Goal: Navigation & Orientation: Find specific page/section

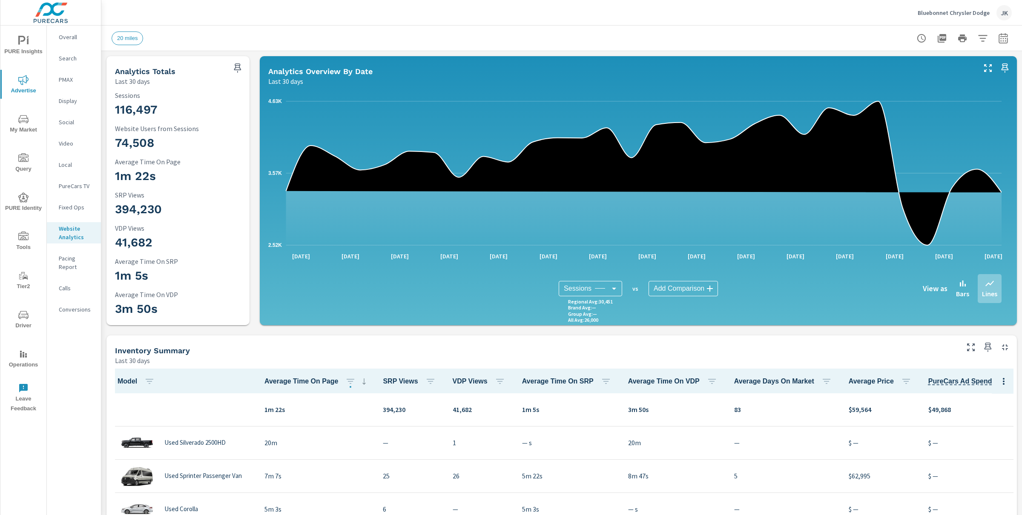
scroll to position [0, 0]
click at [966, 15] on p "Bluebonnet Chrysler Dodge" at bounding box center [954, 13] width 72 height 8
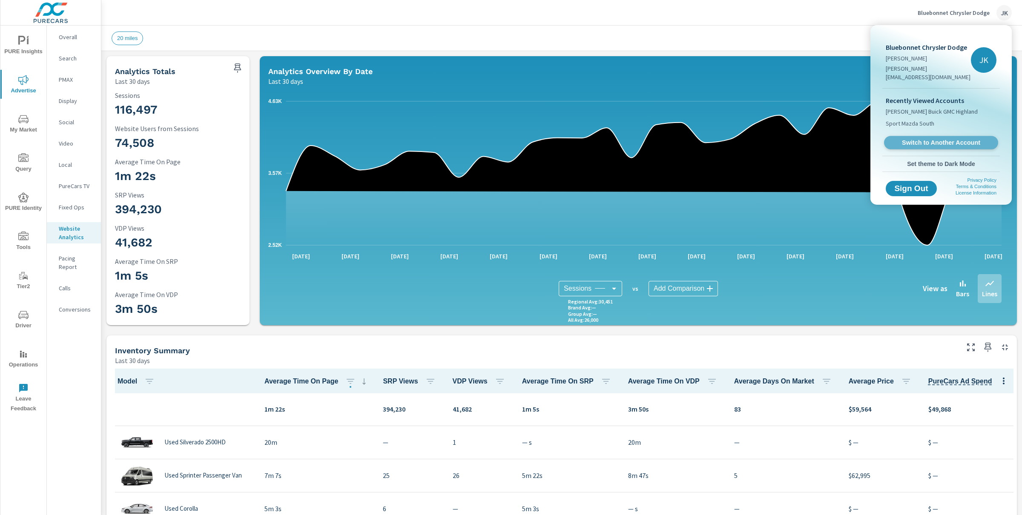
click at [938, 139] on span "Switch to Another Account" at bounding box center [941, 143] width 104 height 8
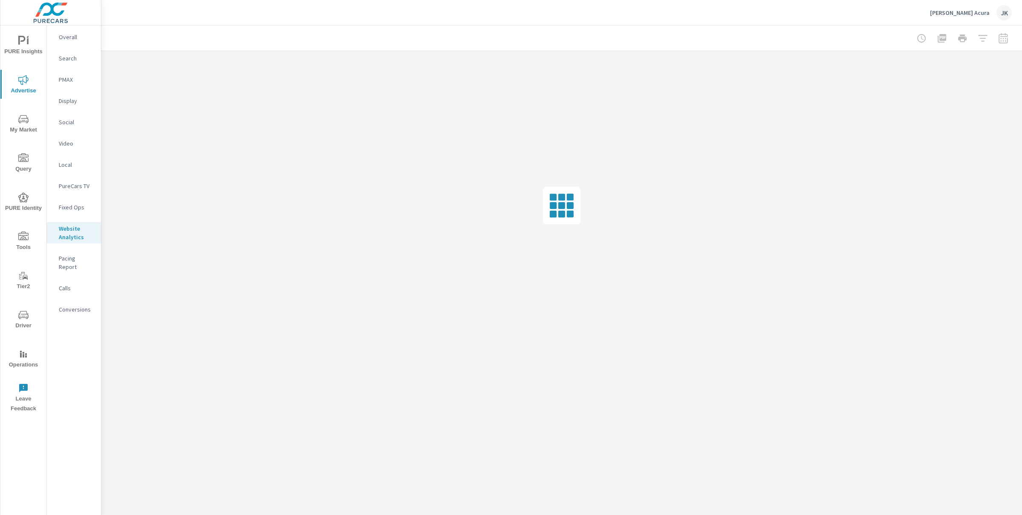
click at [22, 314] on icon "nav menu" at bounding box center [23, 315] width 10 height 10
